Goal: Navigation & Orientation: Find specific page/section

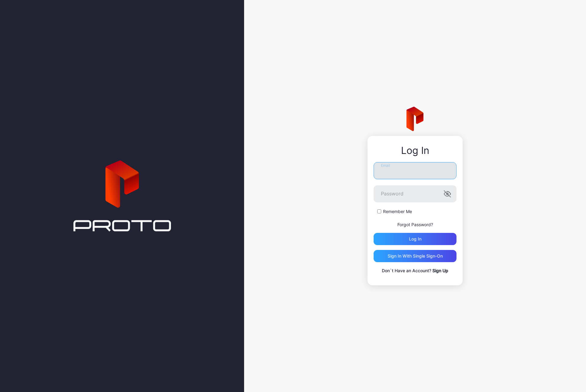
click at [415, 175] on input "Email" at bounding box center [414, 170] width 83 height 17
type input "**********"
click at [373, 233] on button "Log in" at bounding box center [414, 239] width 83 height 12
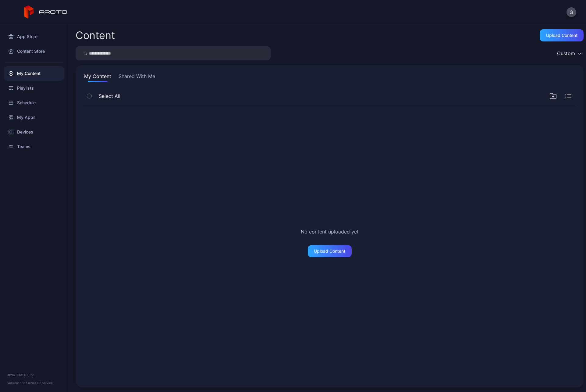
click at [510, 17] on div "G" at bounding box center [293, 12] width 586 height 24
click at [24, 115] on div "My Apps" at bounding box center [34, 117] width 61 height 15
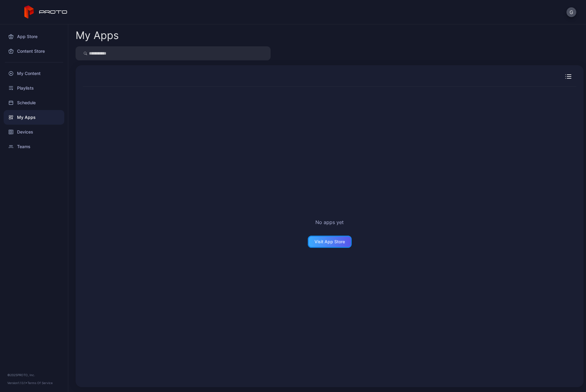
click at [326, 244] on div "Visit App Store" at bounding box center [330, 241] width 44 height 12
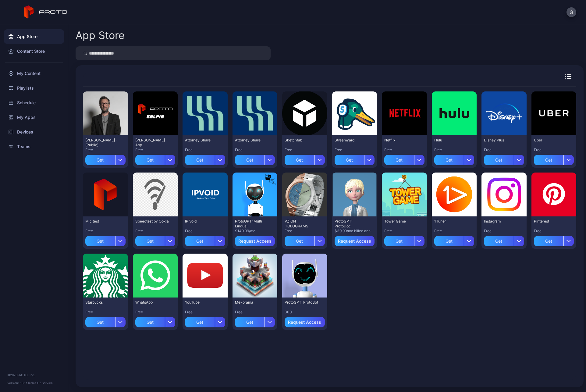
click at [337, 59] on div at bounding box center [330, 53] width 508 height 14
click at [390, 284] on div "Preview [PERSON_NAME] N Persona - (Public) Free Get Preview [PERSON_NAME] App F…" at bounding box center [329, 210] width 493 height 248
click at [565, 74] on icon "button" at bounding box center [568, 76] width 6 height 4
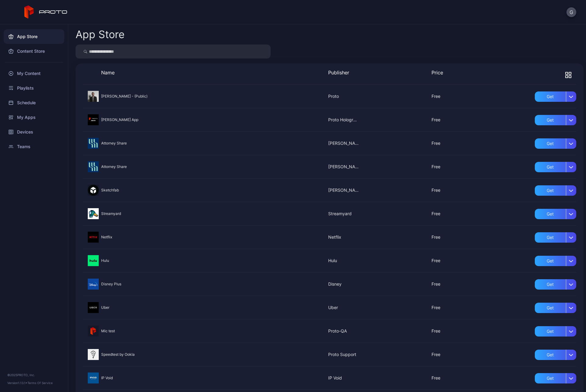
click at [196, 51] on input "search" at bounding box center [173, 51] width 195 height 14
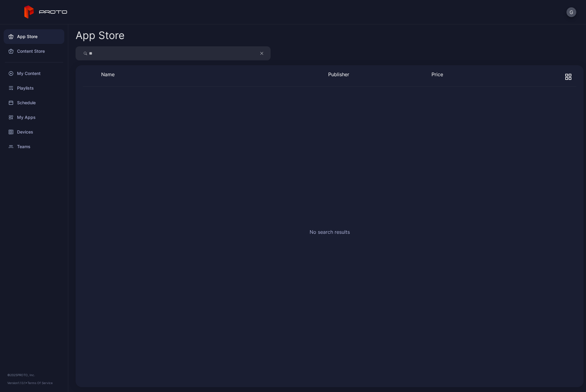
type input "*"
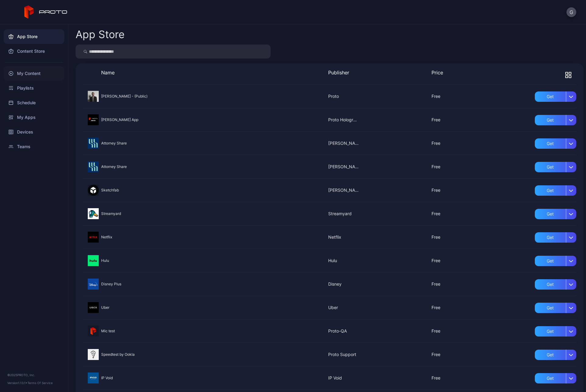
click at [41, 72] on div "My Content" at bounding box center [34, 73] width 61 height 15
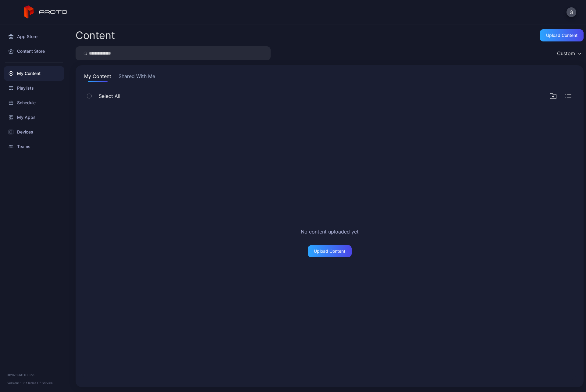
click at [134, 76] on button "Shared With Me" at bounding box center [136, 77] width 39 height 10
click at [94, 79] on button "My Content" at bounding box center [98, 77] width 30 height 10
click at [23, 86] on div "Playlists" at bounding box center [34, 88] width 61 height 15
click at [32, 105] on div "Schedule" at bounding box center [34, 102] width 61 height 15
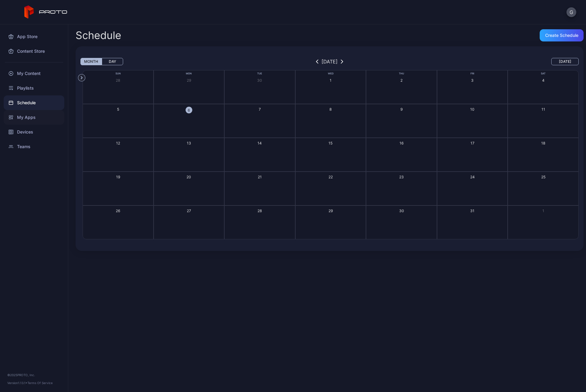
click at [33, 117] on div "My Apps" at bounding box center [34, 117] width 61 height 15
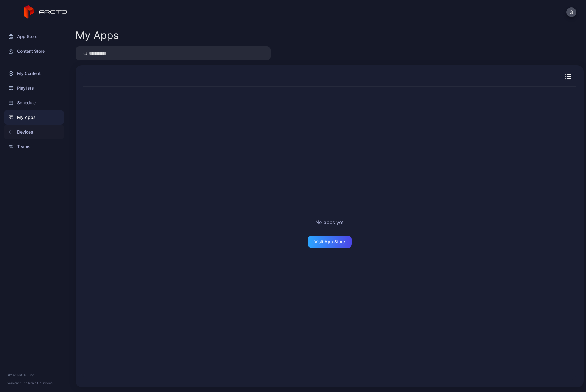
click at [33, 135] on div "Devices" at bounding box center [34, 132] width 61 height 15
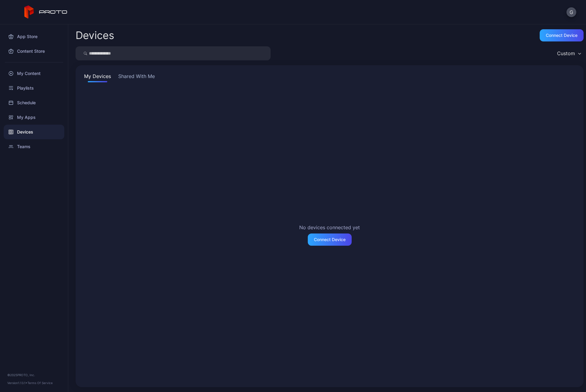
click at [139, 72] on button "Shared With Me" at bounding box center [136, 77] width 39 height 10
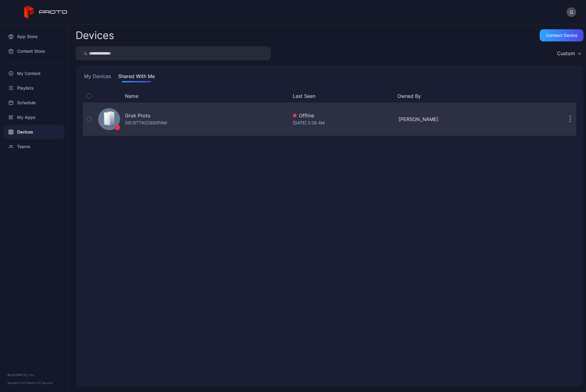
click at [268, 119] on div "Grok Proto SID: BTTN22900PAM" at bounding box center [192, 119] width 192 height 30
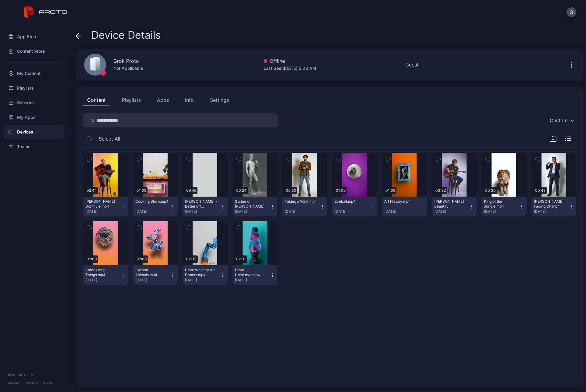
click at [168, 97] on button "Apps" at bounding box center [163, 100] width 20 height 12
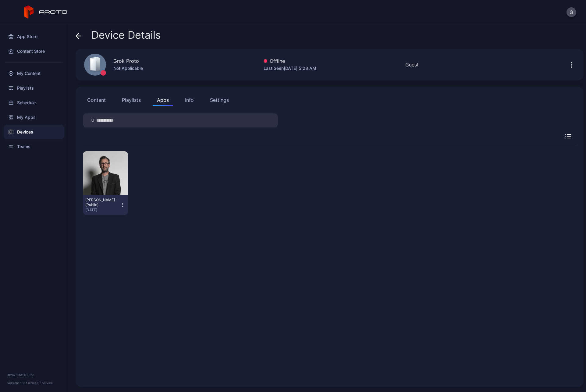
click at [185, 101] on div "Info" at bounding box center [189, 99] width 9 height 7
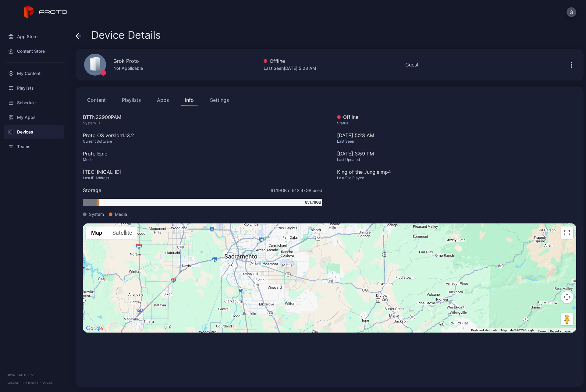
click at [217, 101] on div "Settings" at bounding box center [219, 99] width 19 height 7
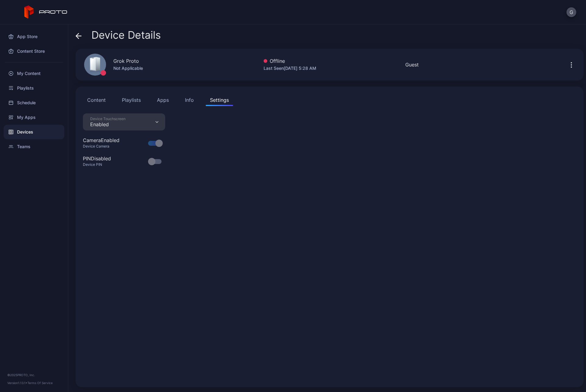
click at [192, 102] on div "Info" at bounding box center [189, 99] width 9 height 7
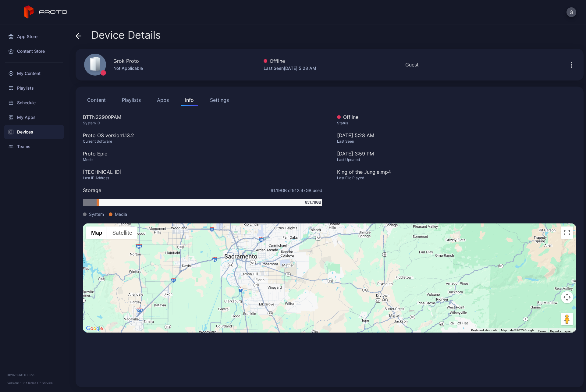
click at [162, 101] on button "Apps" at bounding box center [163, 100] width 20 height 12
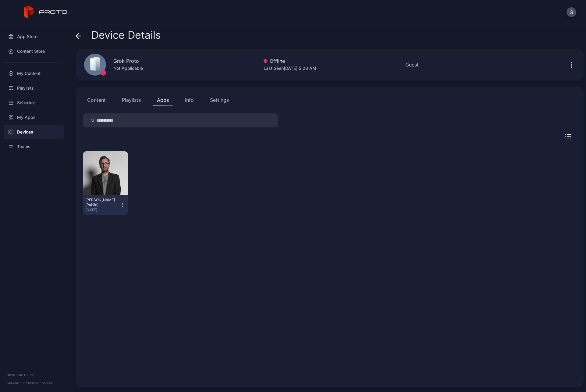
click at [133, 103] on button "Playlists" at bounding box center [131, 100] width 27 height 12
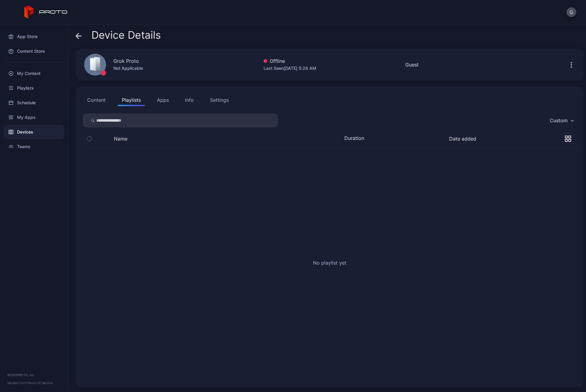
click at [94, 102] on button "Content" at bounding box center [96, 100] width 27 height 12
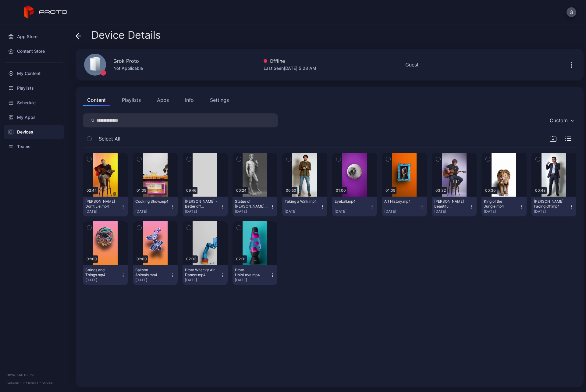
click at [330, 237] on div "02:44 [PERSON_NAME] Don't Lie.mp4 [DATE] 01:09 Cooking Show.mp4 [DATE] 09:46 [P…" at bounding box center [329, 219] width 493 height 142
drag, startPoint x: 357, startPoint y: 102, endPoint x: 387, endPoint y: 102, distance: 29.8
click at [357, 102] on div "Content Playlists Apps Info Settings" at bounding box center [329, 100] width 493 height 12
click at [560, 122] on div "Custom" at bounding box center [561, 120] width 30 height 9
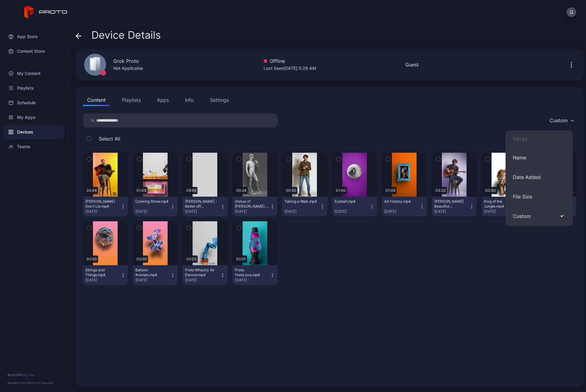
click at [560, 122] on div "Custom" at bounding box center [561, 120] width 30 height 9
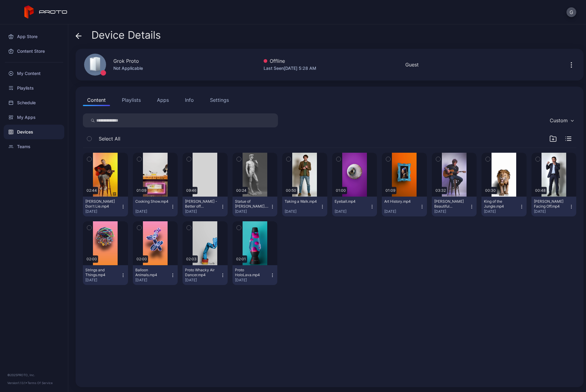
click at [429, 244] on div "02:44 [PERSON_NAME] Don't Lie.mp4 [DATE] 01:09 Cooking Show.mp4 [DATE] 09:46 [P…" at bounding box center [329, 219] width 493 height 142
click at [428, 244] on div "02:44 [PERSON_NAME] Don't Lie.mp4 [DATE] 01:09 Cooking Show.mp4 [DATE] 09:46 [P…" at bounding box center [329, 219] width 493 height 142
click at [426, 245] on div "02:44 [PERSON_NAME] Don't Lie.mp4 [DATE] 01:09 Cooking Show.mp4 [DATE] 09:46 [P…" at bounding box center [329, 219] width 493 height 142
click at [372, 247] on div "02:44 [PERSON_NAME] Don't Lie.mp4 [DATE] 01:09 Cooking Show.mp4 [DATE] 09:46 [P…" at bounding box center [329, 219] width 493 height 142
click at [563, 62] on div at bounding box center [572, 64] width 19 height 12
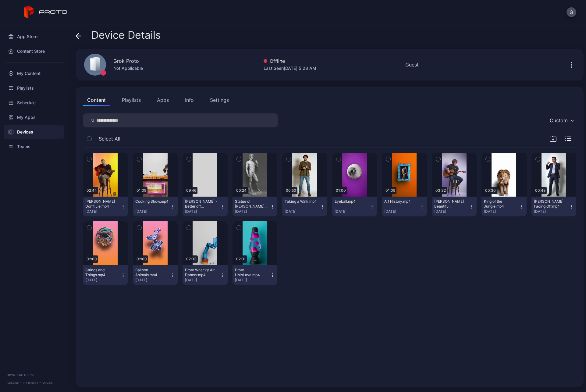
click at [567, 63] on icon "button" at bounding box center [570, 64] width 7 height 7
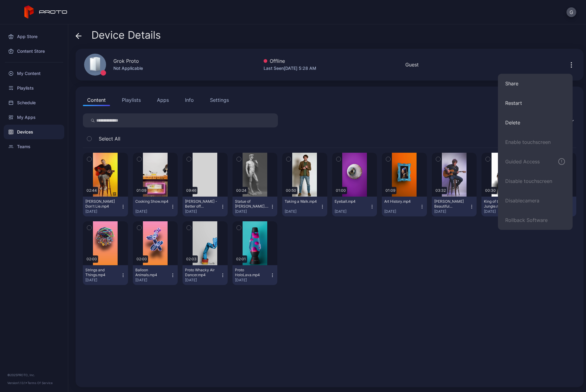
click at [423, 89] on div "Content Playlists Apps Info Settings Custom Select All 02:44 [PERSON_NAME] Don'…" at bounding box center [330, 236] width 508 height 300
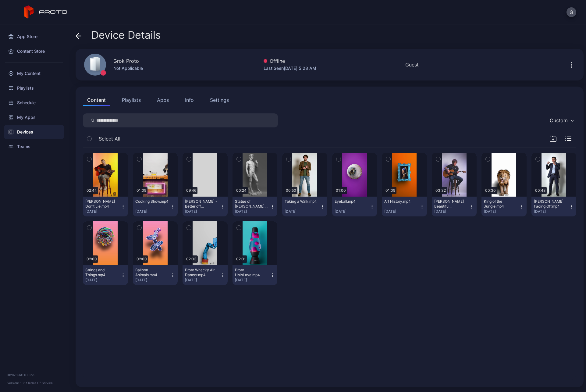
click at [299, 32] on div "Device Details" at bounding box center [330, 36] width 508 height 15
click at [26, 118] on div "My Apps" at bounding box center [34, 117] width 61 height 15
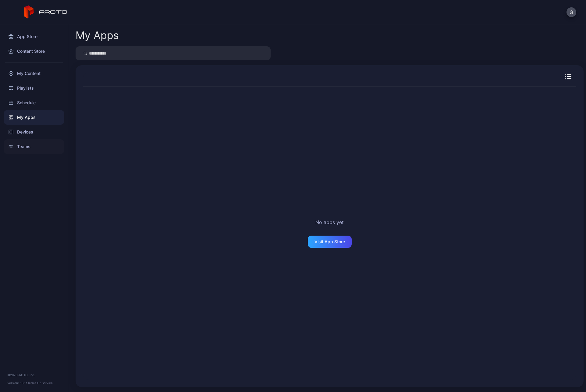
click at [32, 150] on div "Teams" at bounding box center [34, 146] width 61 height 15
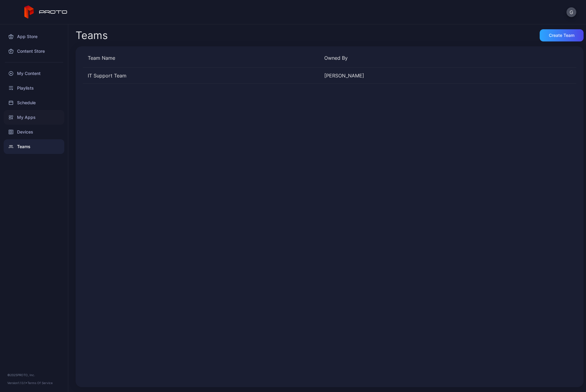
click at [24, 119] on div "My Apps" at bounding box center [34, 117] width 61 height 15
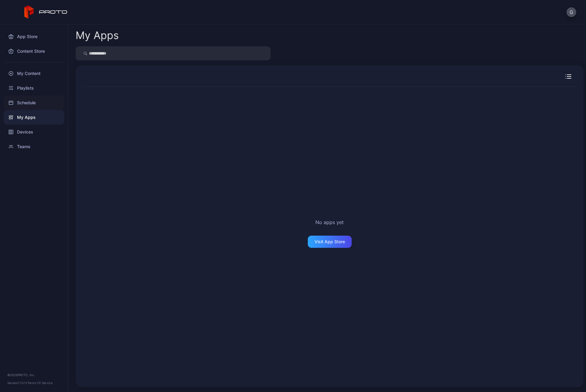
click at [26, 106] on div "Schedule" at bounding box center [34, 102] width 61 height 15
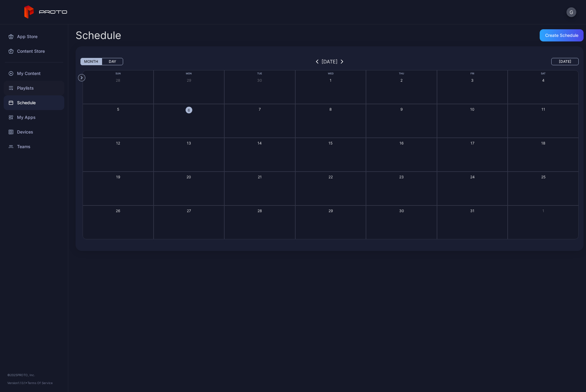
click at [29, 87] on div "Playlists" at bounding box center [34, 88] width 61 height 15
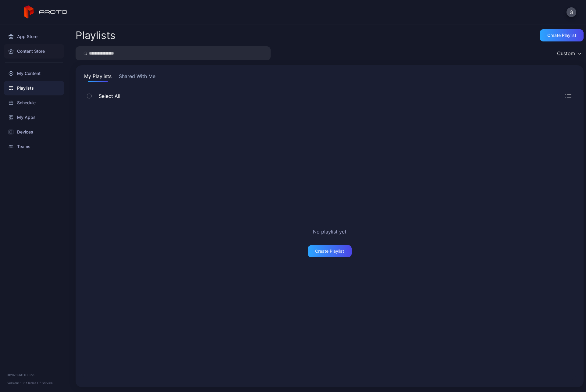
click at [32, 49] on div "Content Store" at bounding box center [34, 51] width 61 height 15
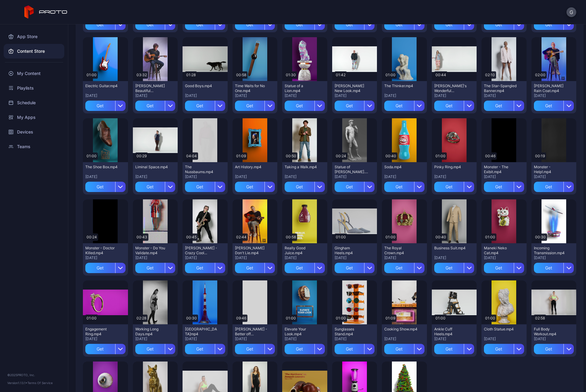
scroll to position [432, 0]
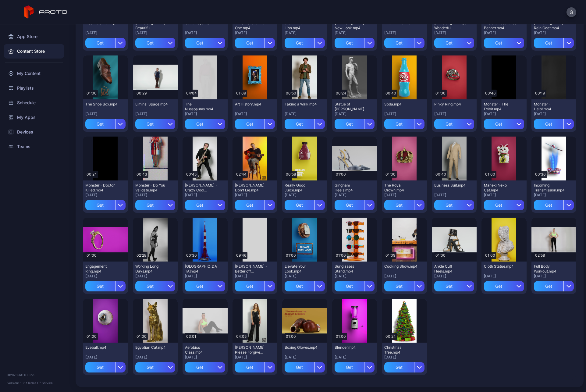
click at [492, 356] on div "Preview 00:56 The Protopians.mp4 [DATE] Get Preview 00:56 The [PERSON_NAME] [PE…" at bounding box center [329, 12] width 493 height 734
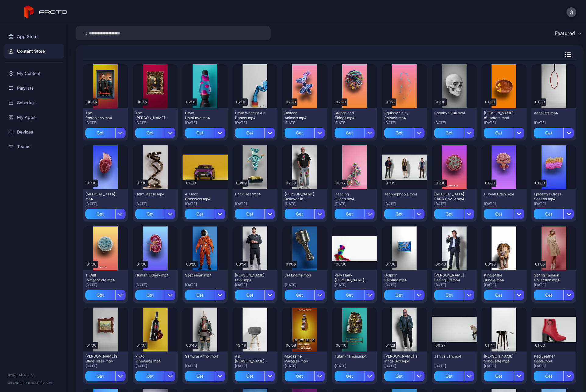
scroll to position [0, 0]
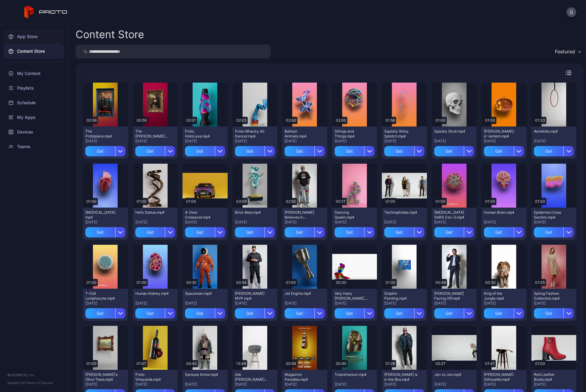
click at [32, 37] on div "App Store" at bounding box center [34, 36] width 61 height 15
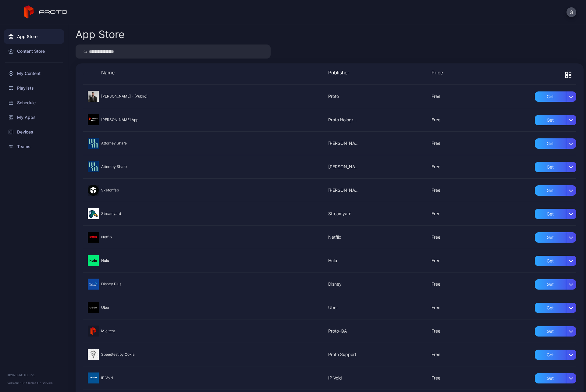
click at [191, 15] on div "G" at bounding box center [293, 12] width 586 height 24
click at [136, 12] on div "G" at bounding box center [293, 12] width 586 height 24
click at [46, 15] on icon at bounding box center [45, 11] width 43 height 13
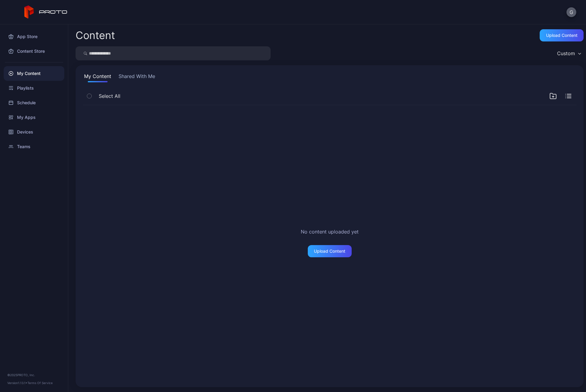
click at [572, 13] on button "G" at bounding box center [571, 12] width 10 height 10
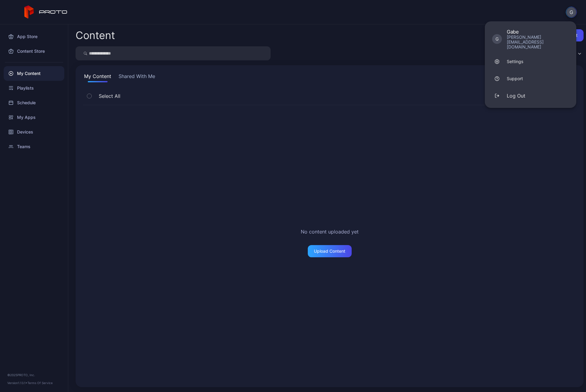
click at [572, 13] on button "G" at bounding box center [571, 12] width 11 height 11
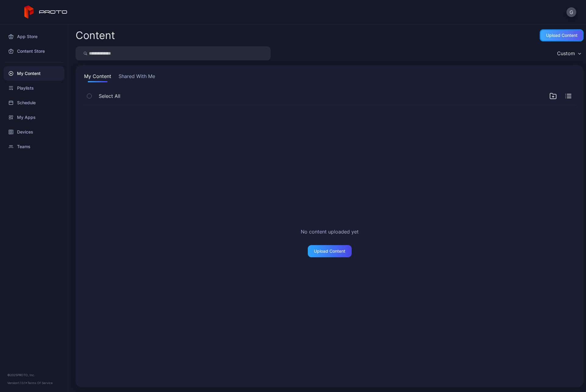
click at [548, 38] on div "Upload Content" at bounding box center [561, 35] width 44 height 12
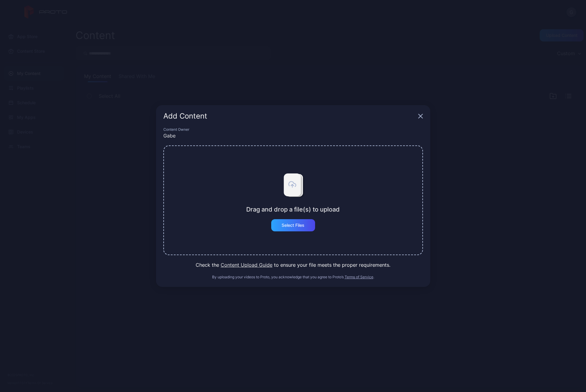
click at [422, 114] on div "Add Content" at bounding box center [293, 116] width 274 height 22
click at [422, 118] on icon "button" at bounding box center [420, 116] width 5 height 5
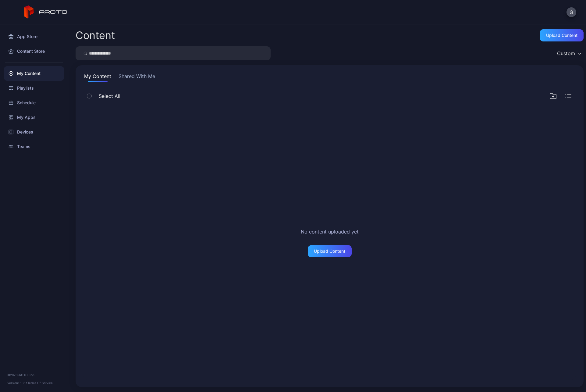
click at [399, 16] on div "G" at bounding box center [293, 12] width 586 height 24
click at [402, 19] on div "G" at bounding box center [293, 12] width 586 height 24
click at [407, 19] on div "G" at bounding box center [293, 12] width 586 height 24
